Goal: Task Accomplishment & Management: Manage account settings

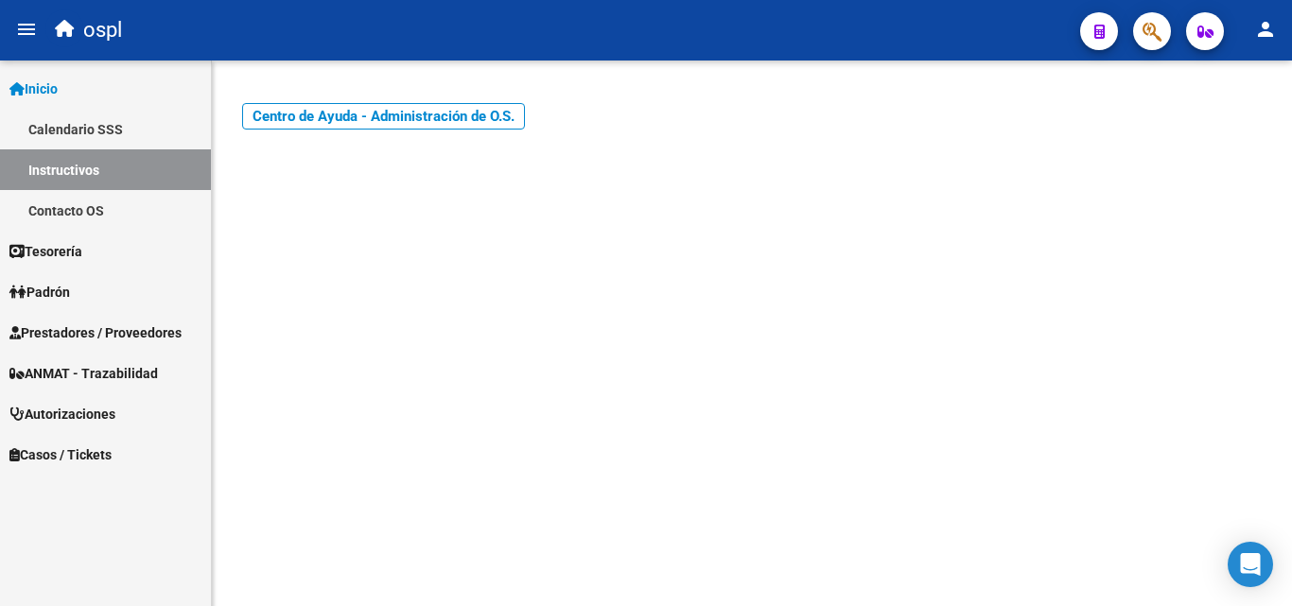
click at [74, 323] on span "Prestadores / Proveedores" at bounding box center [95, 333] width 172 height 21
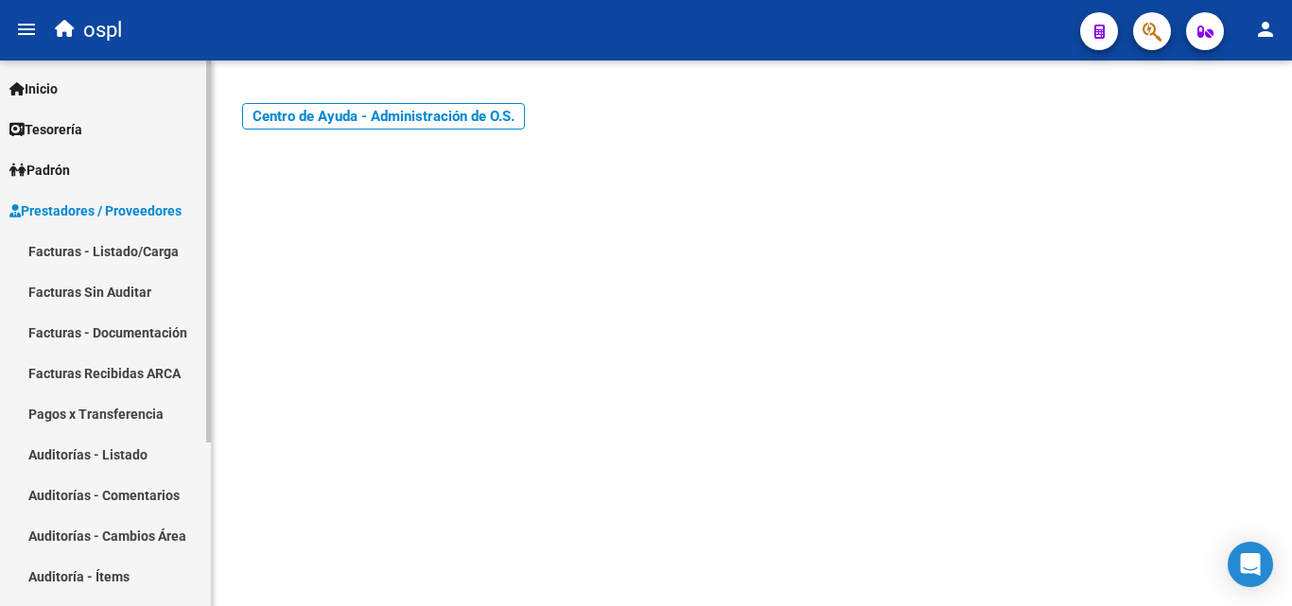
click at [101, 254] on link "Facturas - Listado/Carga" at bounding box center [105, 251] width 211 height 41
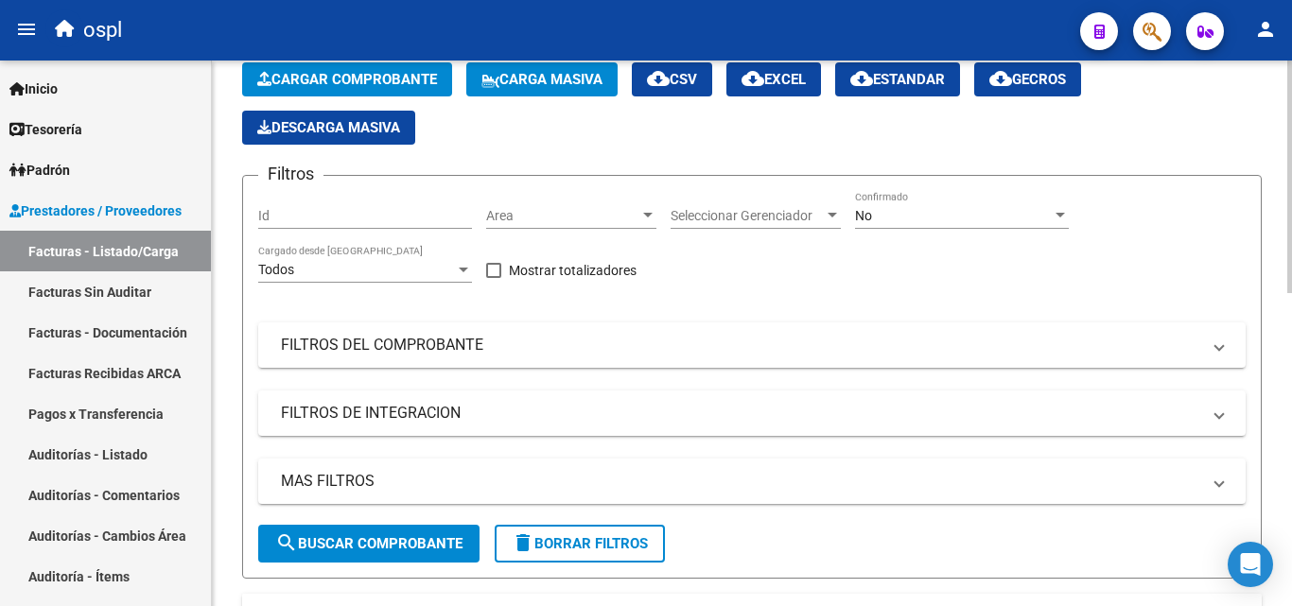
scroll to position [189, 0]
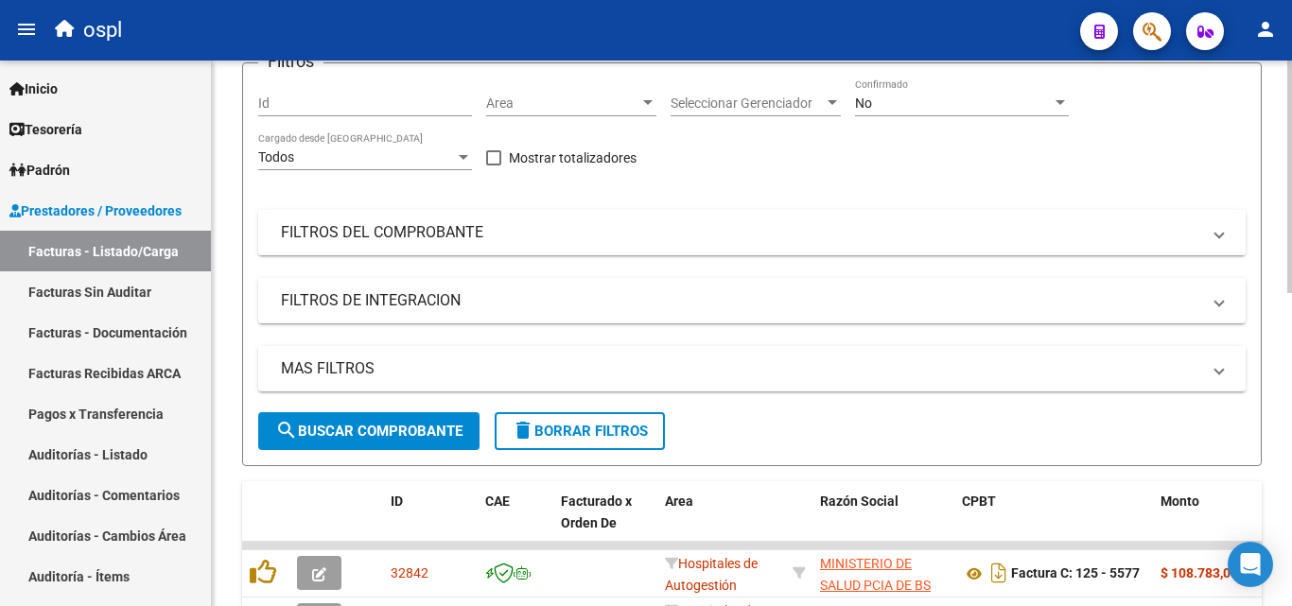
click at [834, 227] on mat-panel-title "FILTROS DEL COMPROBANTE" at bounding box center [741, 232] width 920 height 21
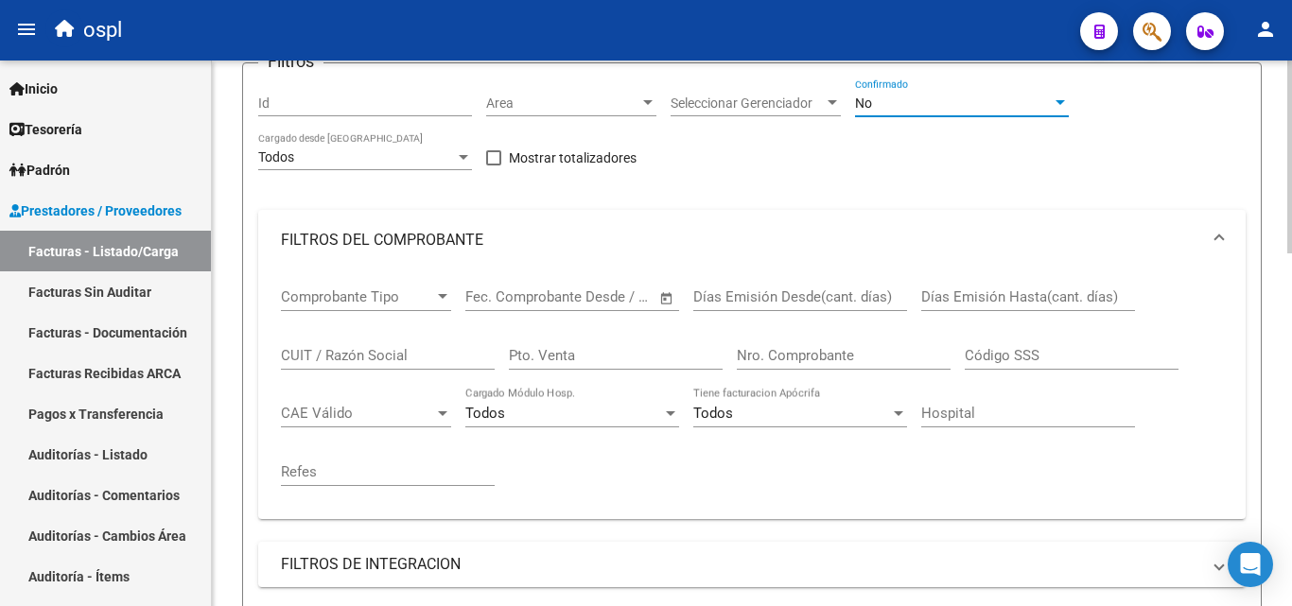
click at [907, 107] on div "No" at bounding box center [953, 104] width 197 height 16
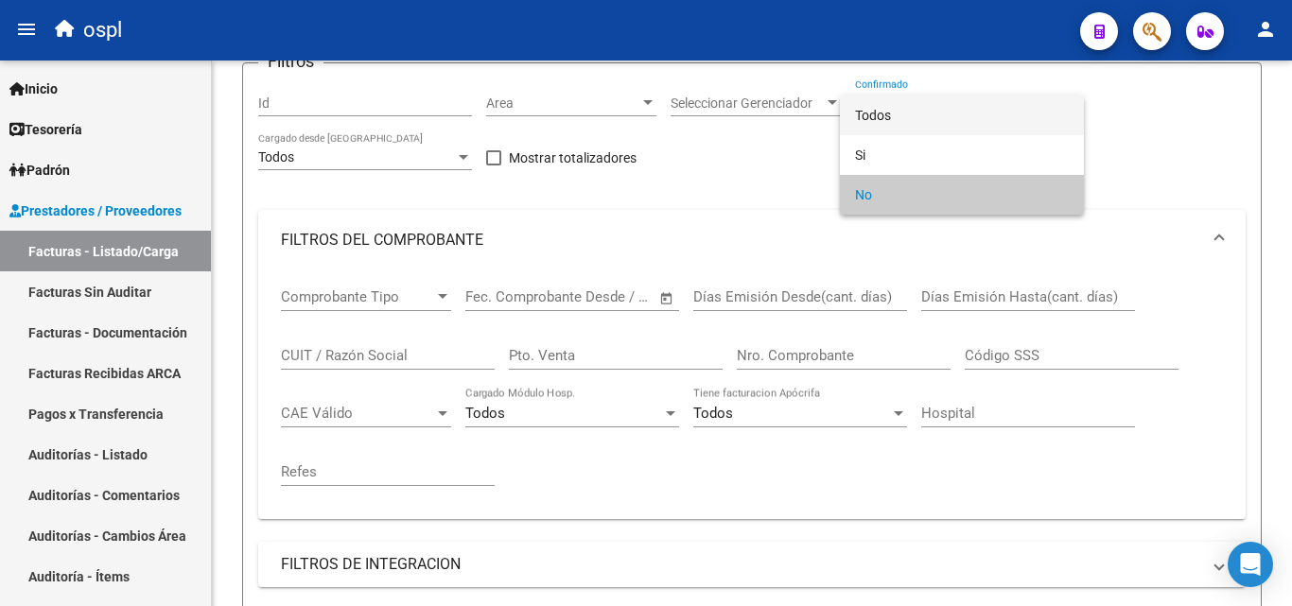
click at [908, 110] on span "Todos" at bounding box center [962, 116] width 214 height 40
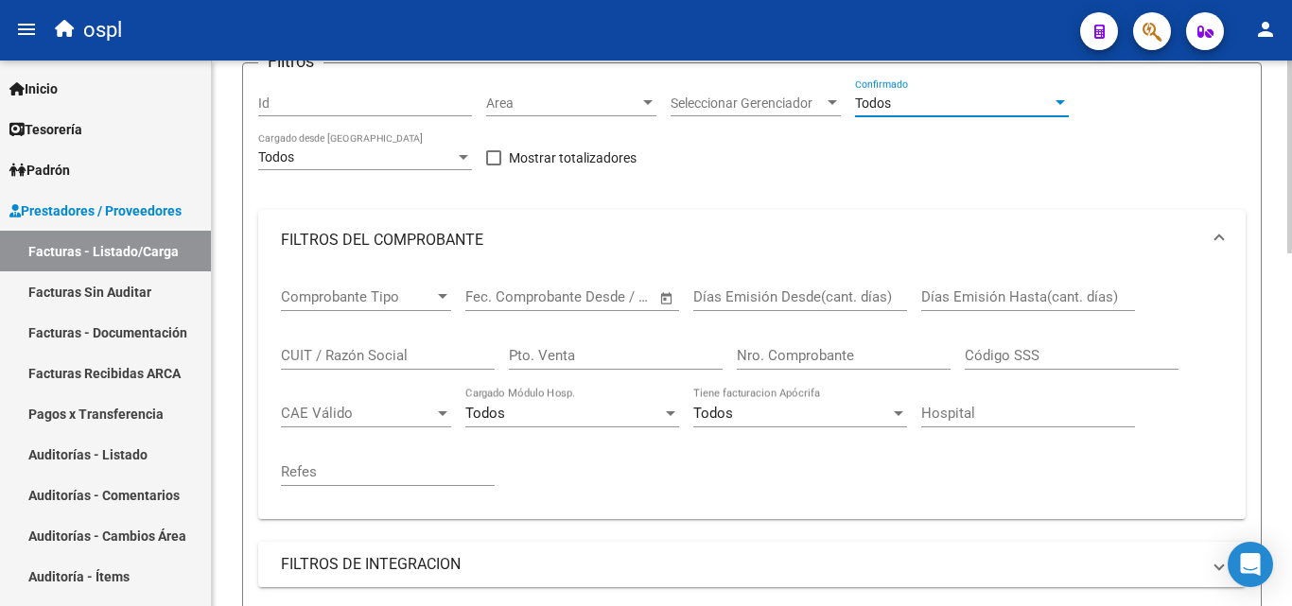
click at [877, 165] on div "Filtros Id Area Area Seleccionar Gerenciador Seleccionar Gerenciador Todos Conf…" at bounding box center [752, 378] width 988 height 598
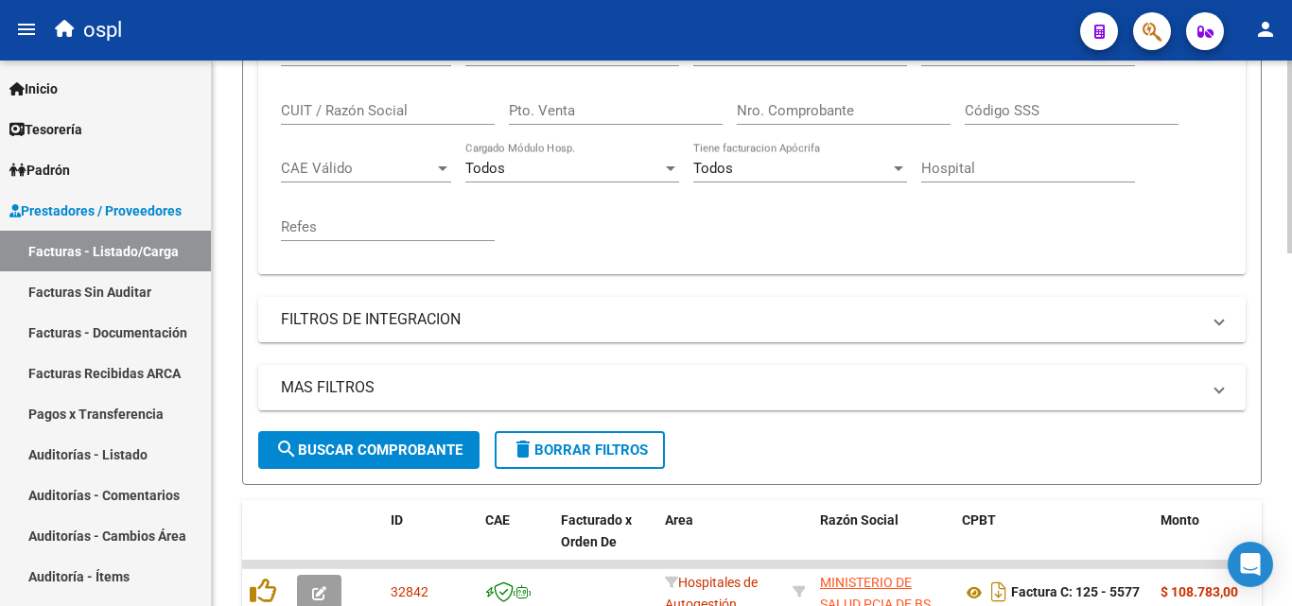
scroll to position [473, 0]
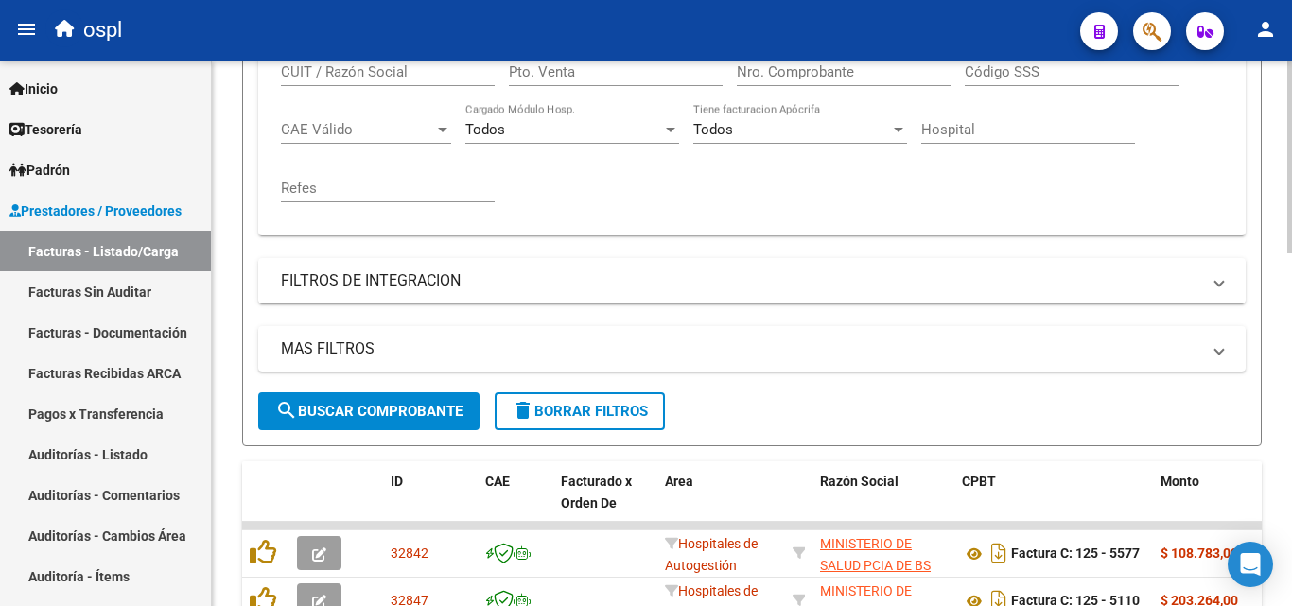
click at [825, 74] on input "Nro. Comprobante" at bounding box center [844, 71] width 214 height 17
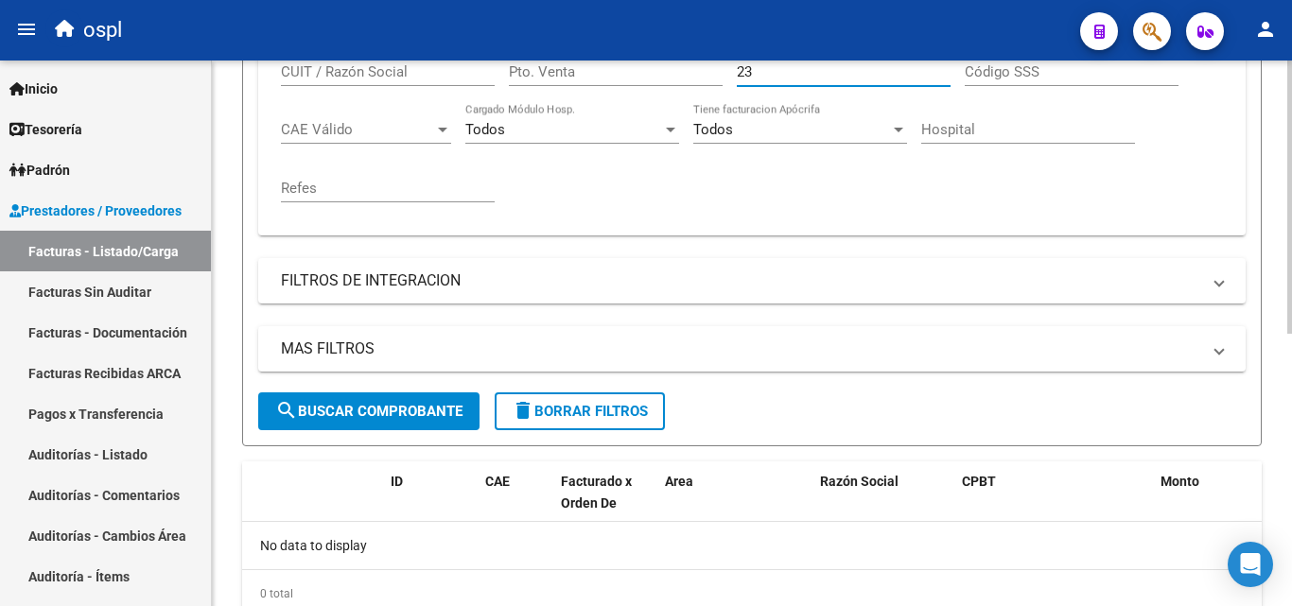
type input "2"
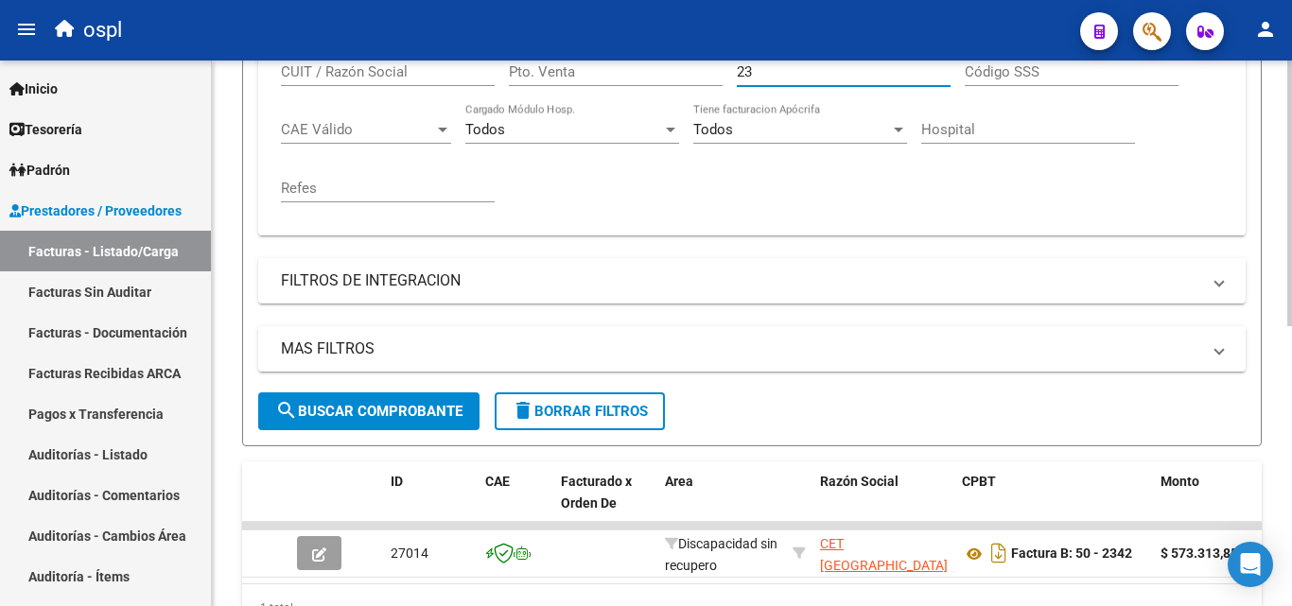
type input "2"
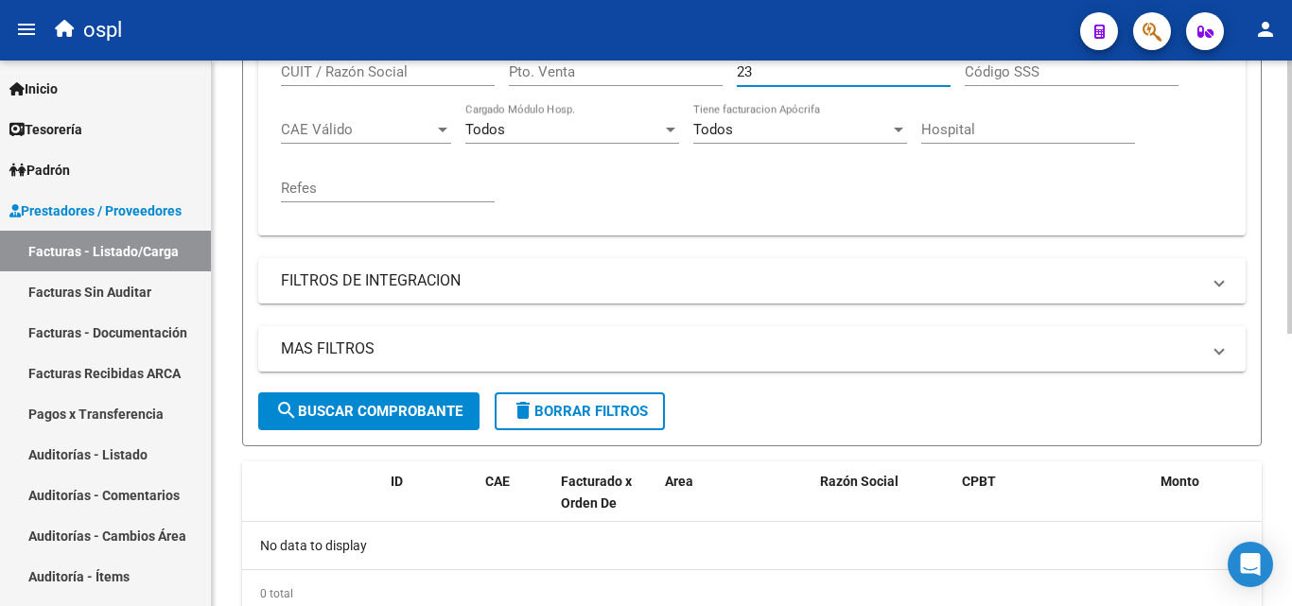
type input "2"
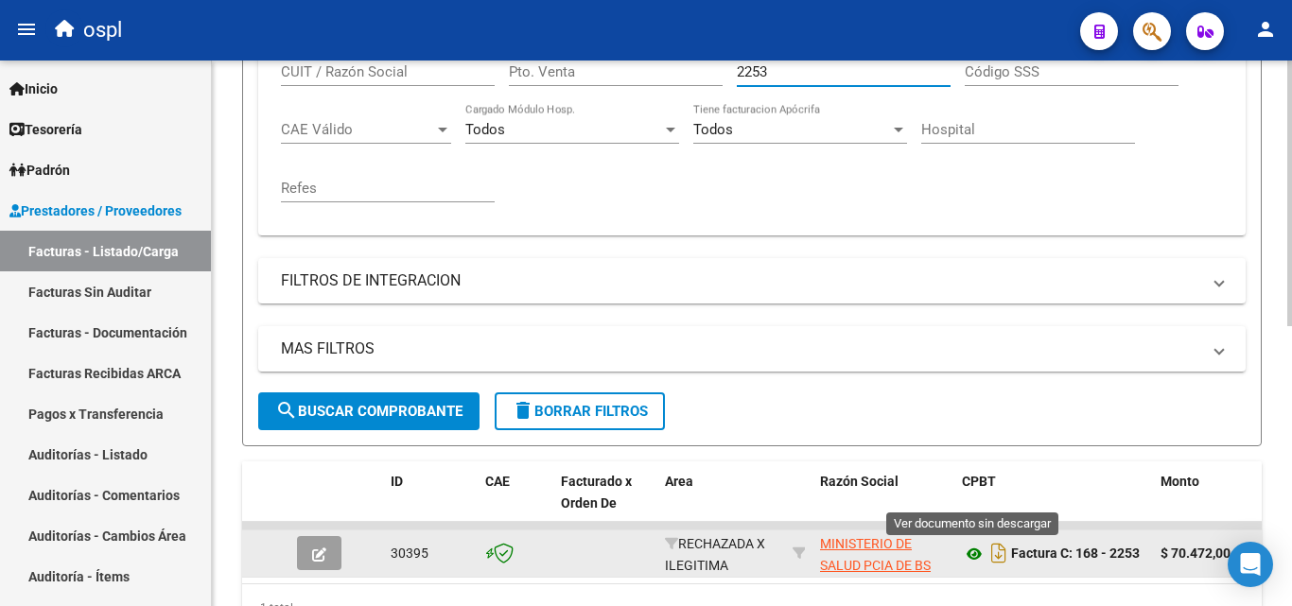
click at [981, 554] on icon at bounding box center [974, 554] width 25 height 23
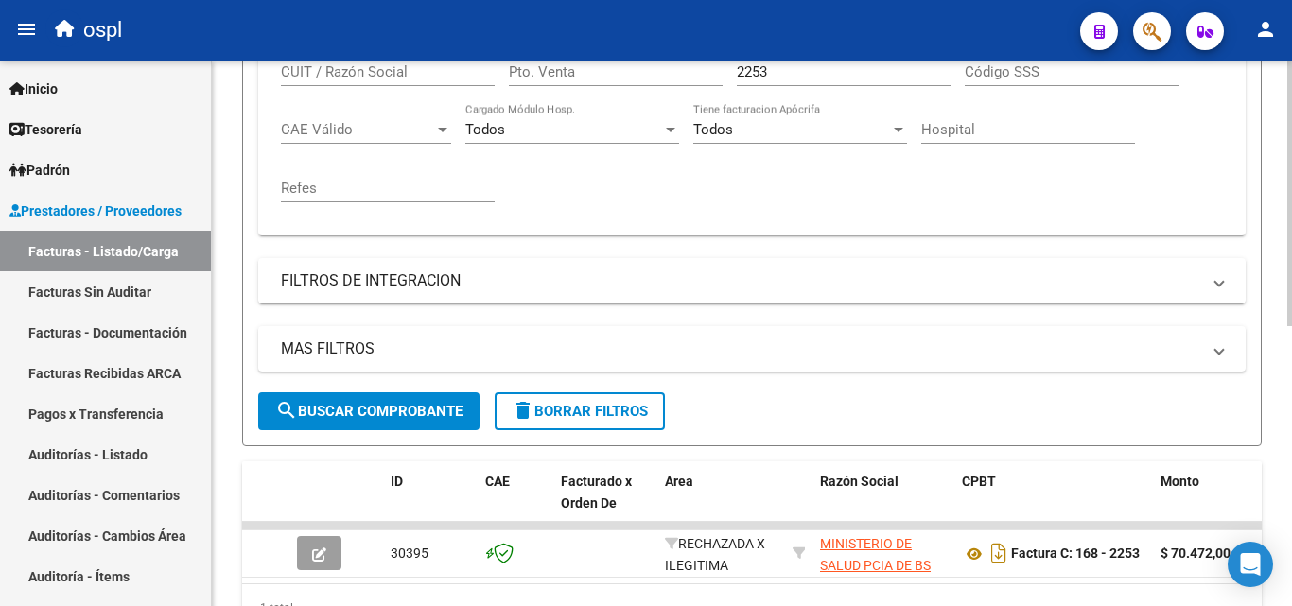
click at [789, 69] on input "2253" at bounding box center [844, 71] width 214 height 17
type input "2"
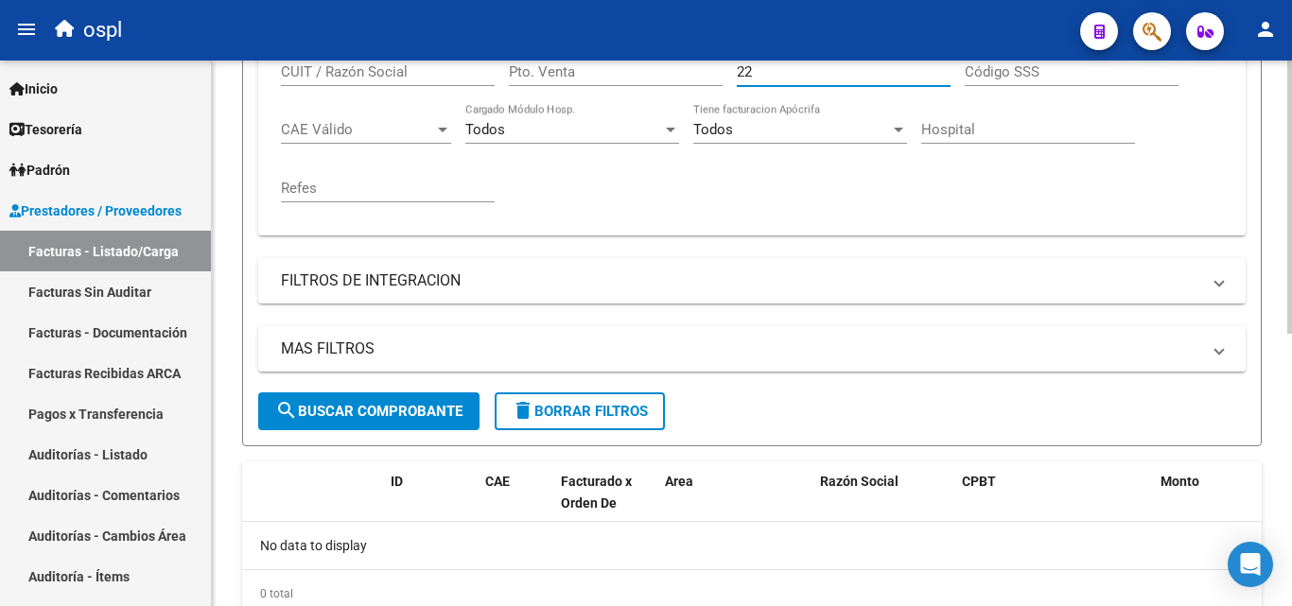
type input "2"
